Goal: Task Accomplishment & Management: Use online tool/utility

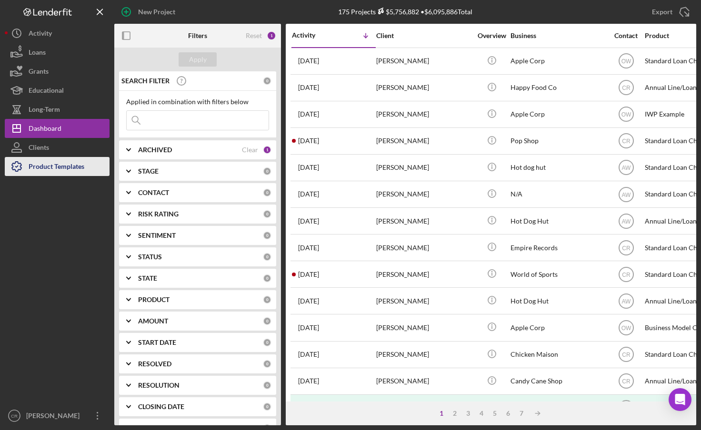
click at [42, 159] on div "Product Templates" at bounding box center [57, 167] width 56 height 21
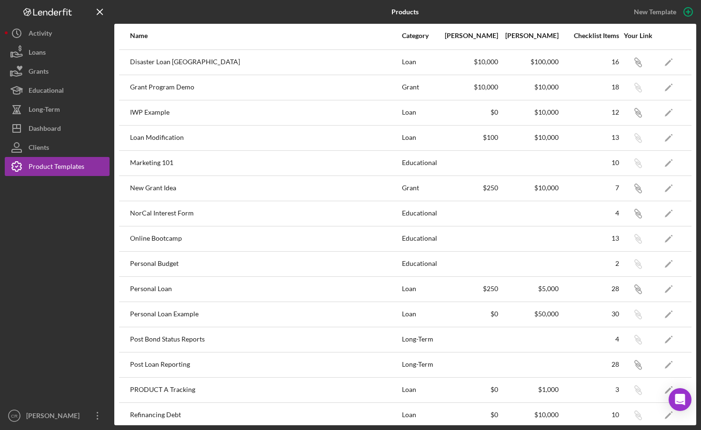
scroll to position [434, 0]
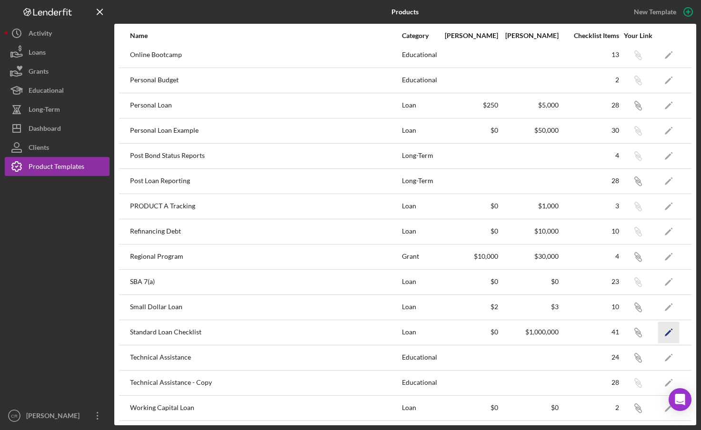
click at [664, 331] on icon "Icon/Edit" at bounding box center [668, 332] width 21 height 21
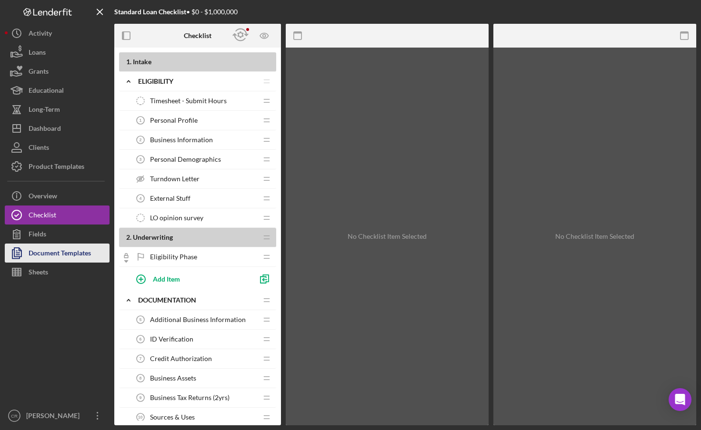
click at [73, 256] on div "Document Templates" at bounding box center [60, 254] width 62 height 21
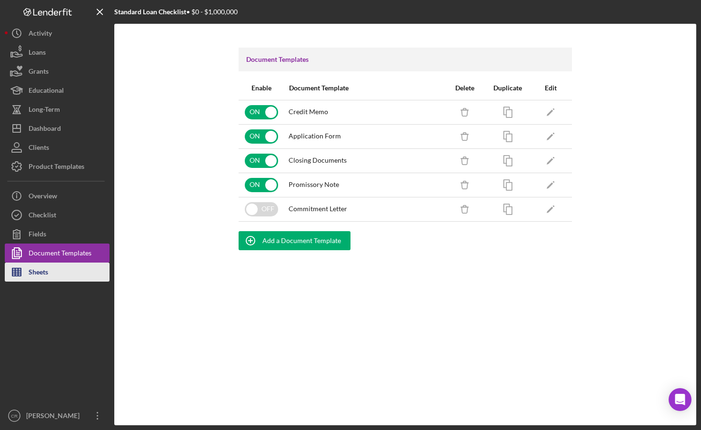
click at [29, 268] on div "Sheets" at bounding box center [39, 273] width 20 height 21
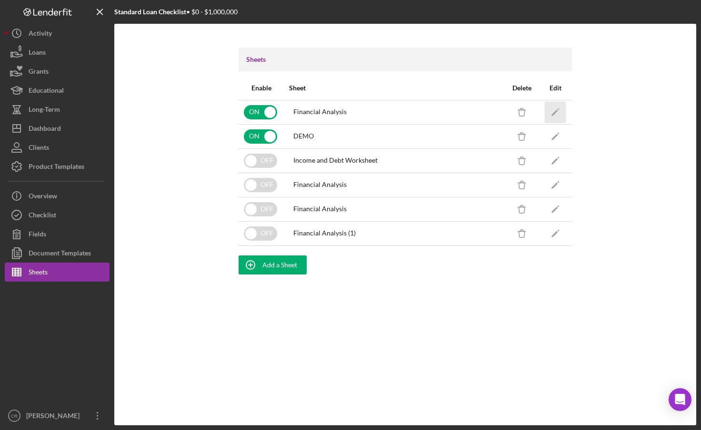
click at [554, 108] on icon "Icon/Edit" at bounding box center [555, 111] width 21 height 21
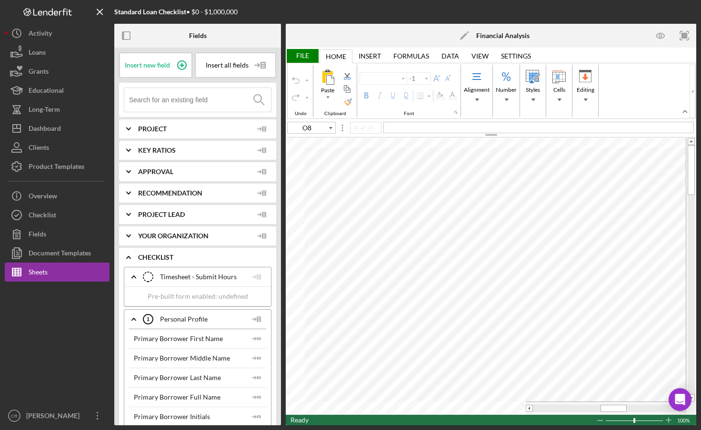
type input "Calibri"
type input "11"
type input "L9"
type input "10"
type input "O8"
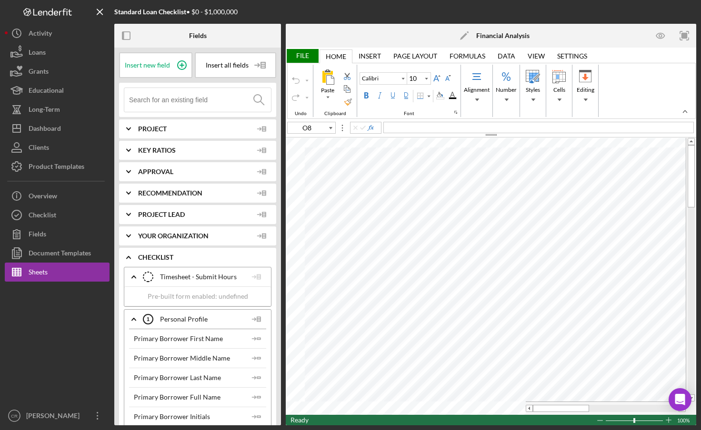
type input "11"
click at [495, 410] on tr at bounding box center [486, 408] width 400 height 13
click at [457, 129] on div "= SUM ( I36:I42 )" at bounding box center [538, 127] width 310 height 11
click at [562, 127] on div "= IFERROR ( IF ( F39 > 0 , F39 * 12 , I39 * ( 1 + H39 ) ) , "" )" at bounding box center [538, 127] width 310 height 11
click at [542, 126] on div "= IFERROR ( IF ( F36 > 0 , F36 * 12 , I36 * ( 1 + H36 ) ) , "" )" at bounding box center [538, 127] width 310 height 11
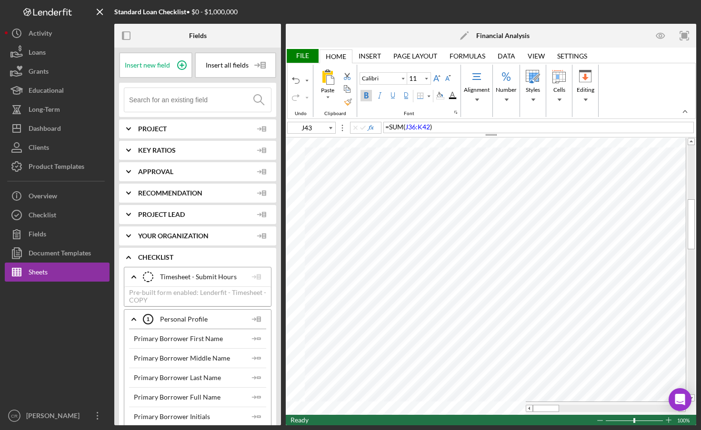
click at [536, 124] on div "= SUM ( J36:K42 )" at bounding box center [538, 127] width 310 height 11
click at [465, 129] on div "= SUM ( A15:A44 )" at bounding box center [538, 127] width 310 height 11
type input "A45"
click at [306, 57] on div "File" at bounding box center [302, 56] width 33 height 14
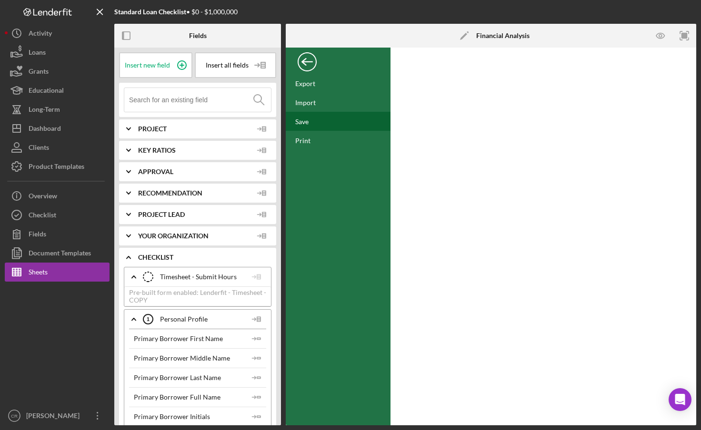
click at [315, 124] on div "Save" at bounding box center [338, 121] width 105 height 19
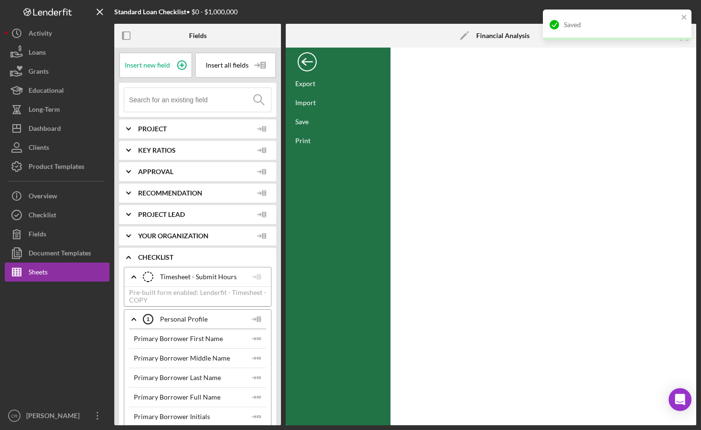
click at [309, 59] on div "Back" at bounding box center [307, 59] width 19 height 19
